Goal: Information Seeking & Learning: Learn about a topic

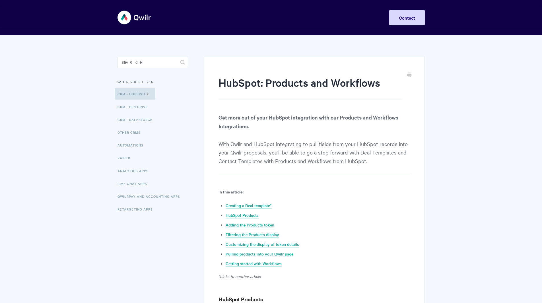
scroll to position [2079, 0]
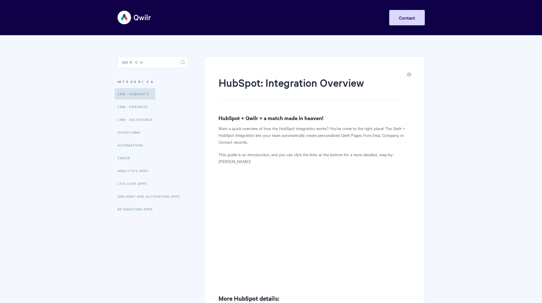
scroll to position [128, 0]
